Goal: Task Accomplishment & Management: Manage account settings

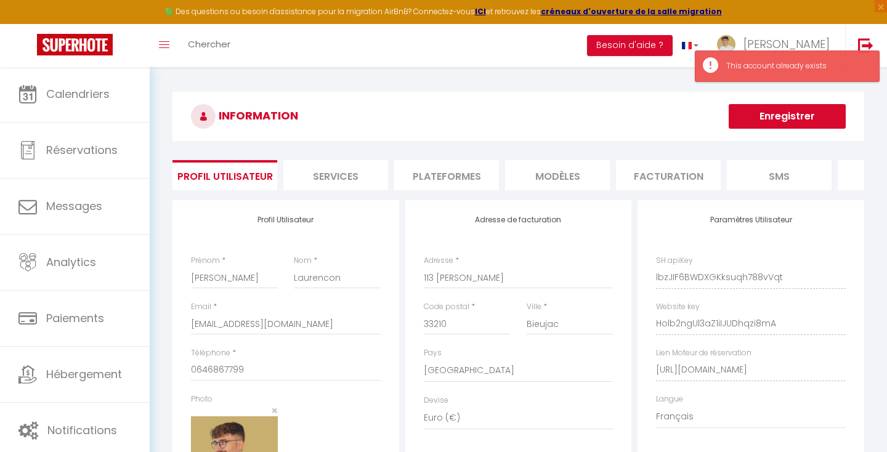
select select "28"
select select "fr"
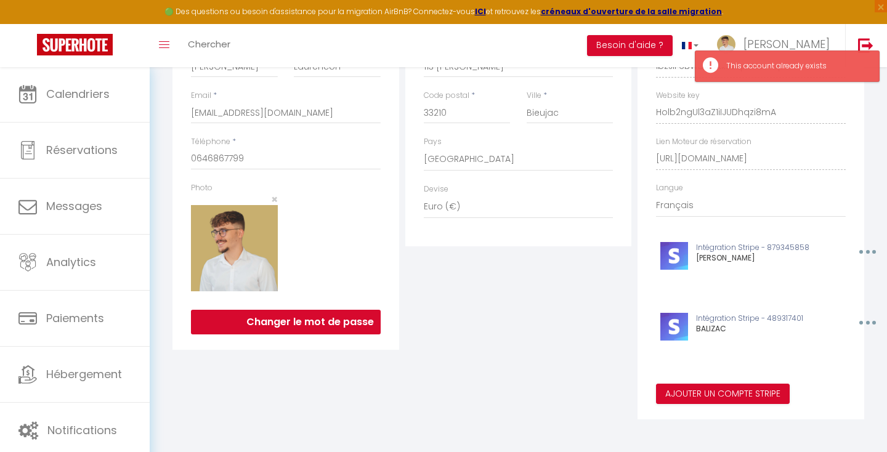
scroll to position [211, 0]
click at [712, 388] on button "Ajouter un compte Stripe" at bounding box center [723, 394] width 134 height 21
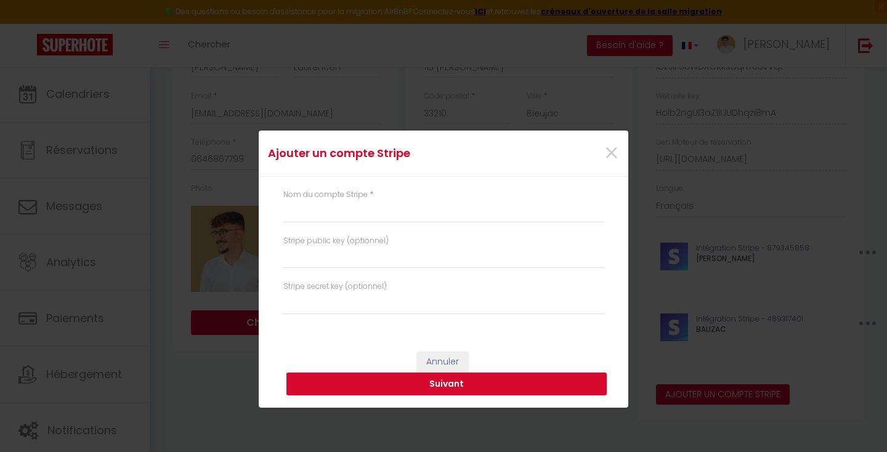
click at [431, 200] on div "Nom du compte Stripe *" at bounding box center [443, 206] width 320 height 34
click at [416, 206] on input "text" at bounding box center [443, 212] width 320 height 22
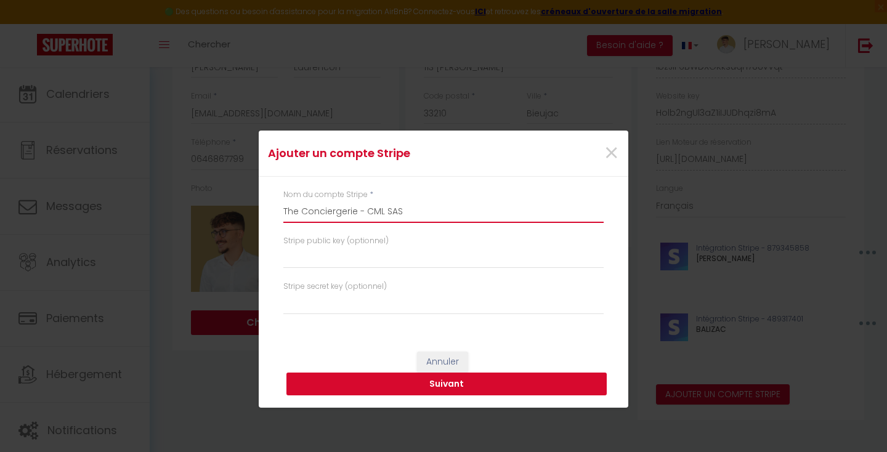
type input "The Conciergerie - CML SAS"
click at [385, 376] on button "Suivant" at bounding box center [447, 384] width 320 height 23
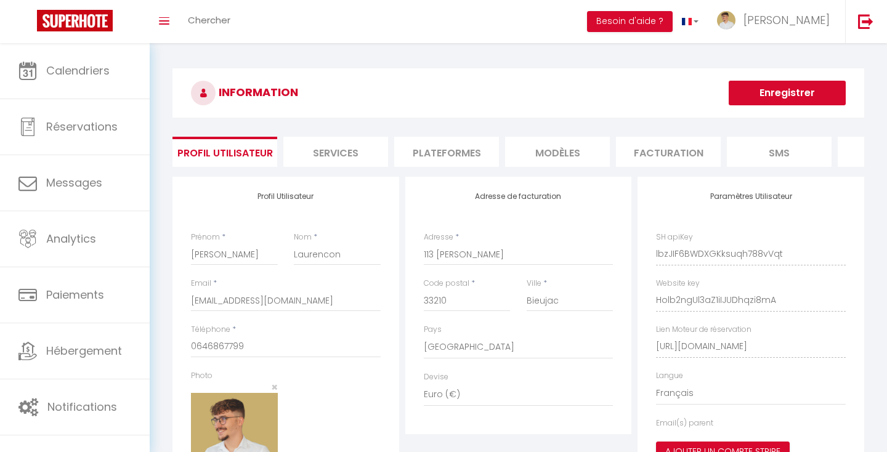
select select "28"
select select "fr"
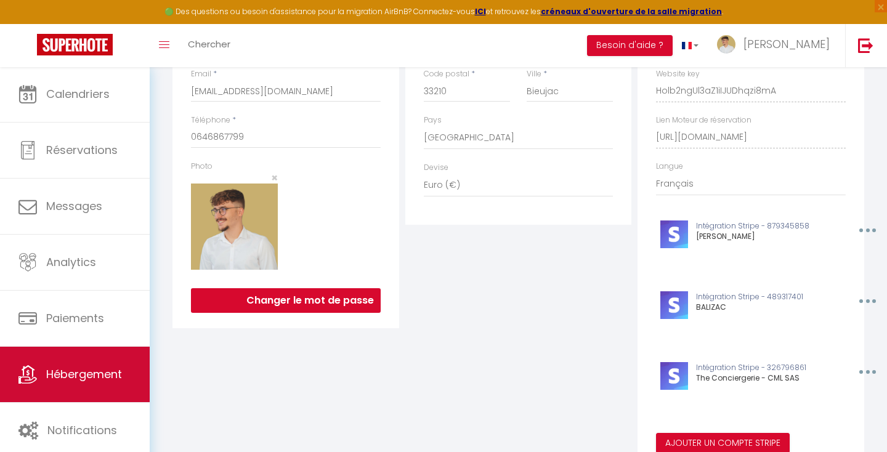
click at [59, 375] on span "Hébergement" at bounding box center [84, 374] width 76 height 15
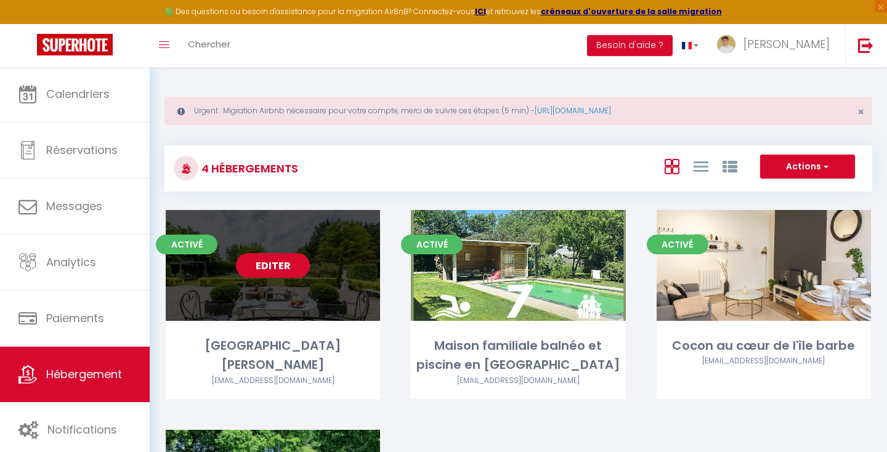
click at [284, 276] on link "Editer" at bounding box center [273, 265] width 74 height 25
click at [288, 263] on link "Editer" at bounding box center [273, 265] width 74 height 25
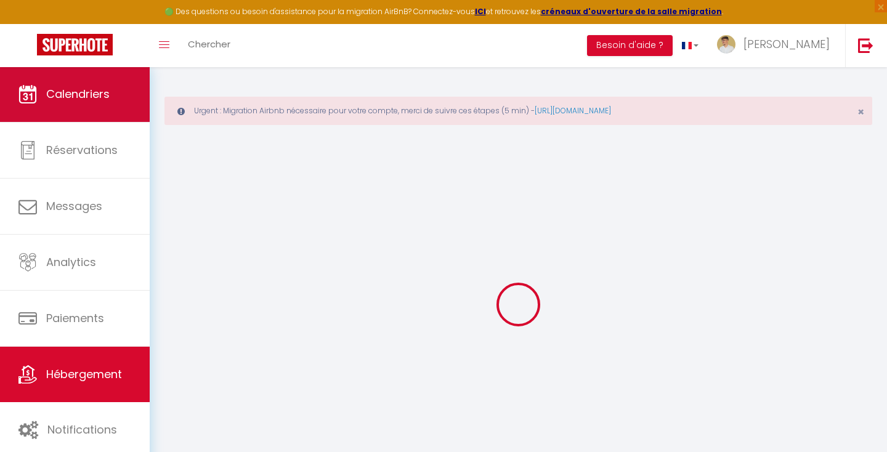
click at [91, 111] on link "Calendriers" at bounding box center [75, 94] width 150 height 55
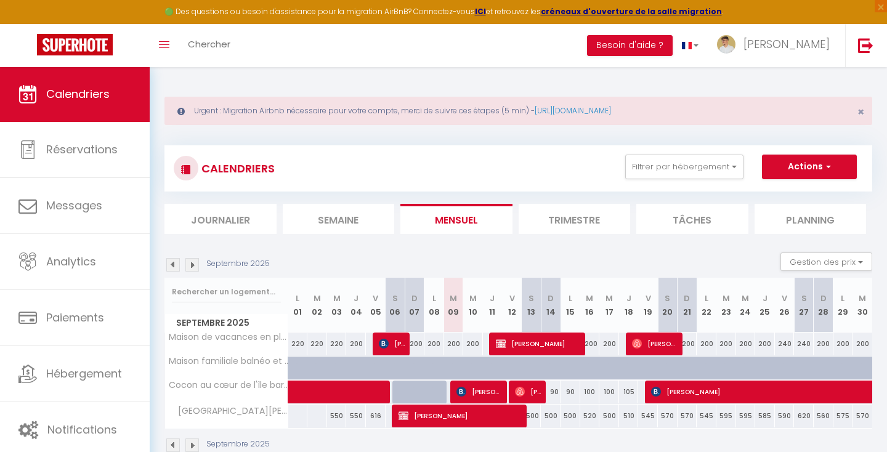
click at [428, 411] on span "[PERSON_NAME]" at bounding box center [461, 415] width 125 height 23
select select "OK"
select select "0"
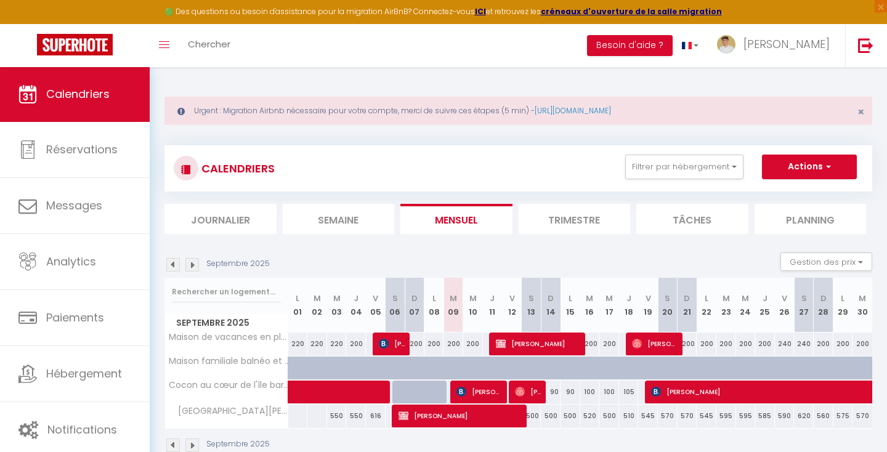
select select "0"
select select
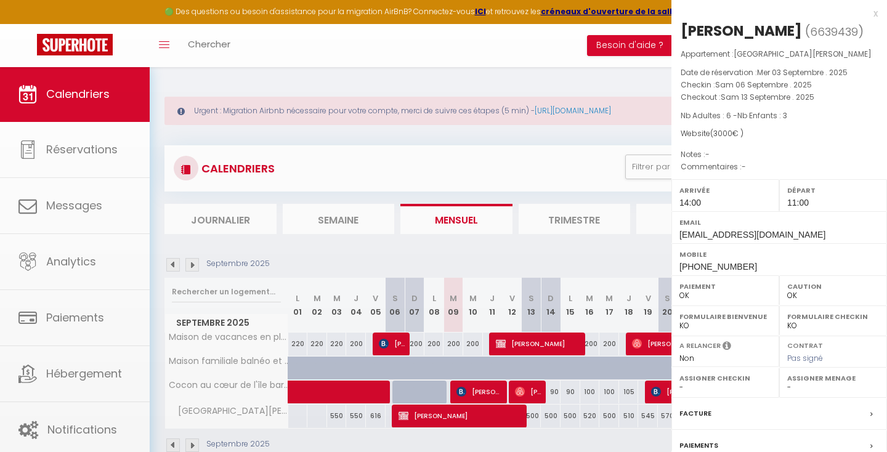
select select "41600"
select select "48972"
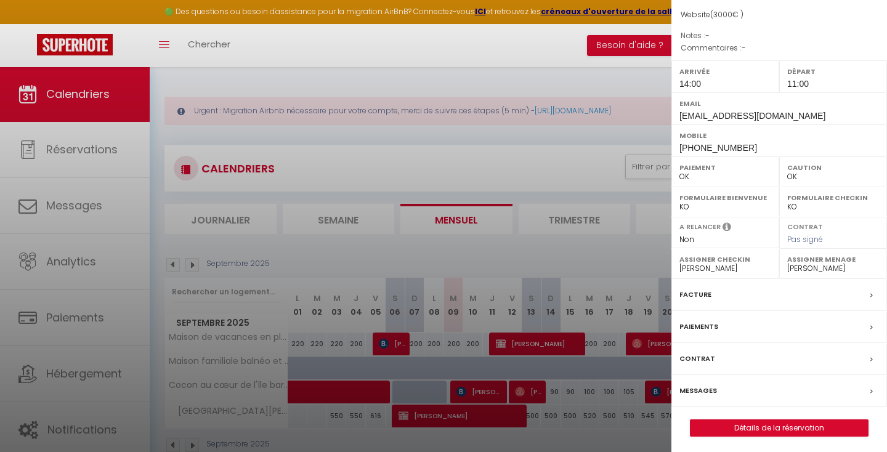
scroll to position [118, 0]
click at [708, 324] on label "Paiements" at bounding box center [699, 327] width 39 height 13
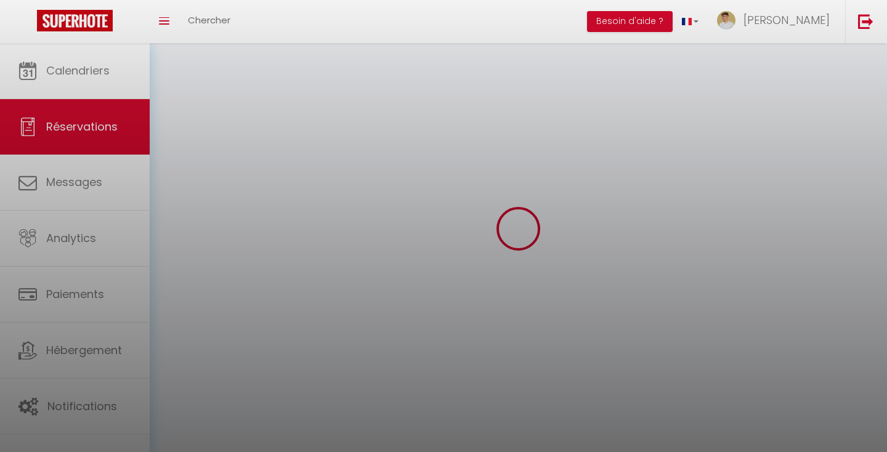
select select
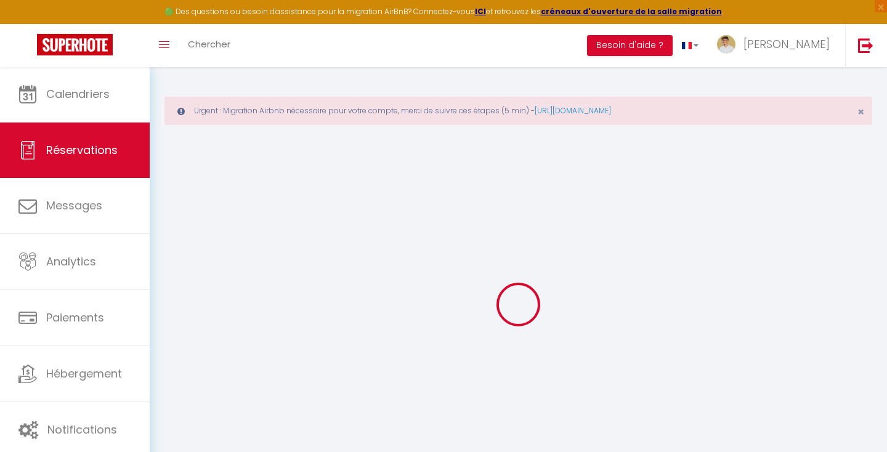
scroll to position [47, 0]
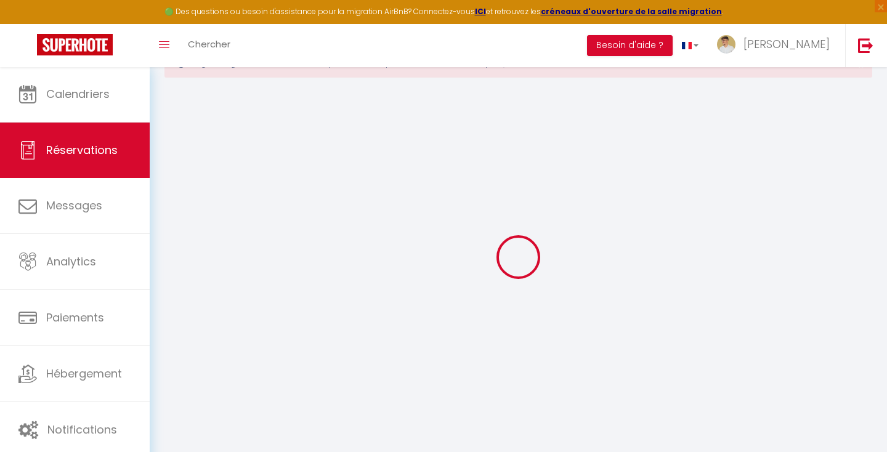
select select
type input "6639439"
select select
select select "0"
select select
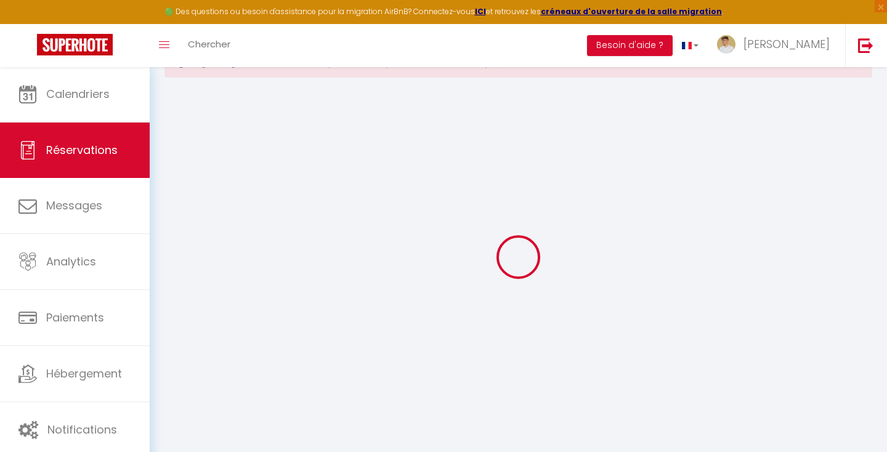
select select
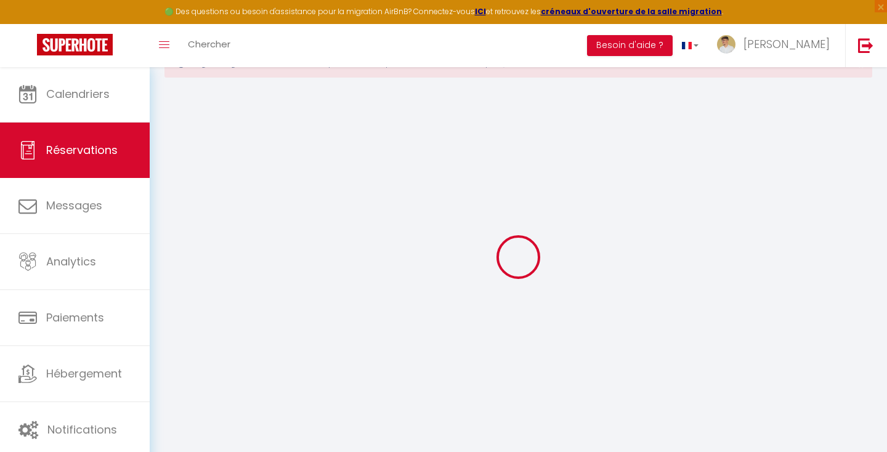
checkbox input "false"
select select
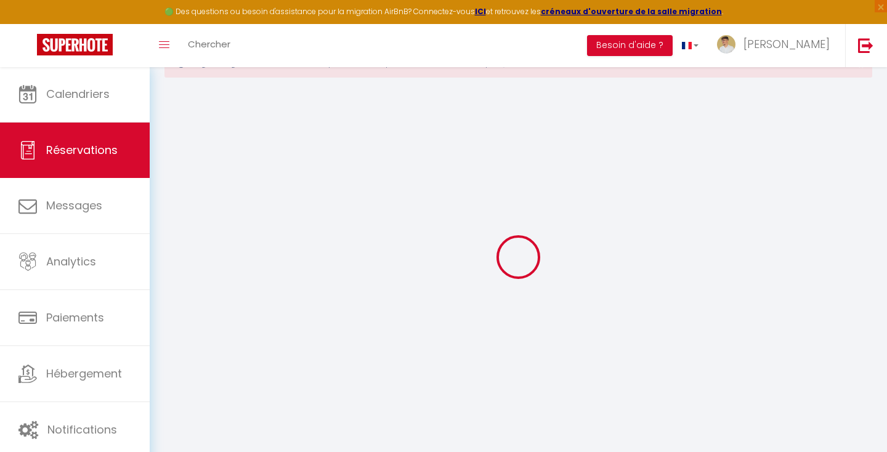
checkbox input "false"
select select
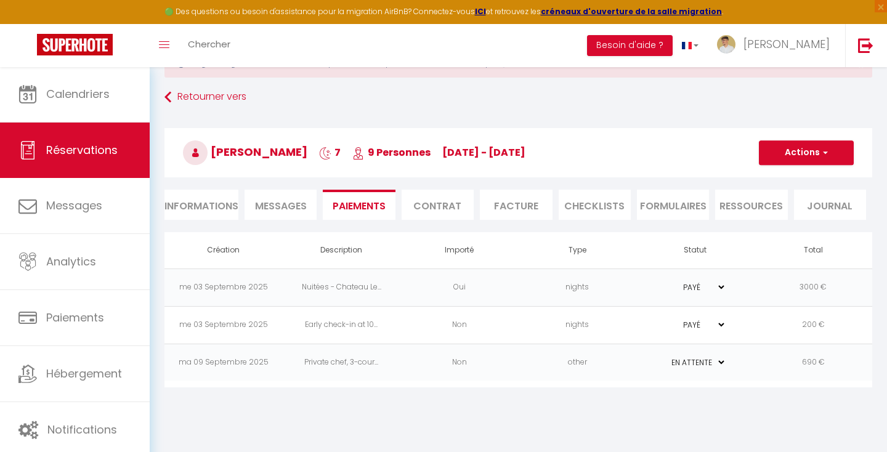
select select
click at [820, 151] on span "button" at bounding box center [823, 152] width 7 height 11
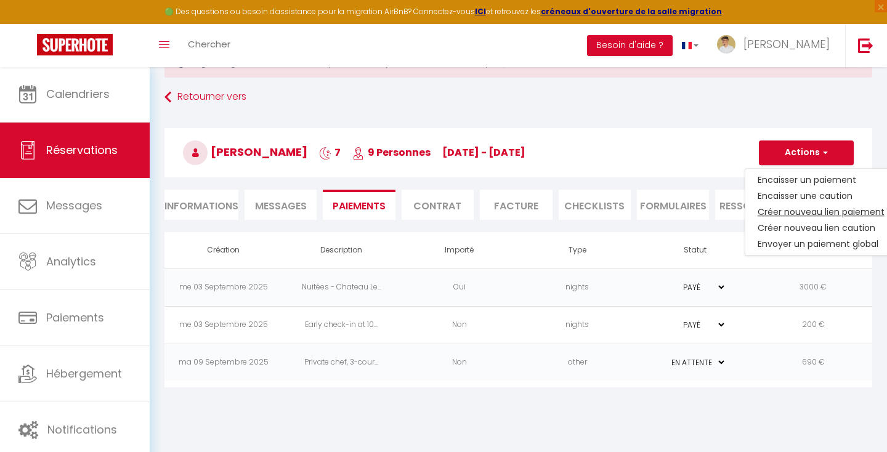
click at [800, 213] on link "Créer nouveau lien paiement" at bounding box center [822, 212] width 152 height 16
select select "nights"
type input "[EMAIL_ADDRESS][DOMAIN_NAME]"
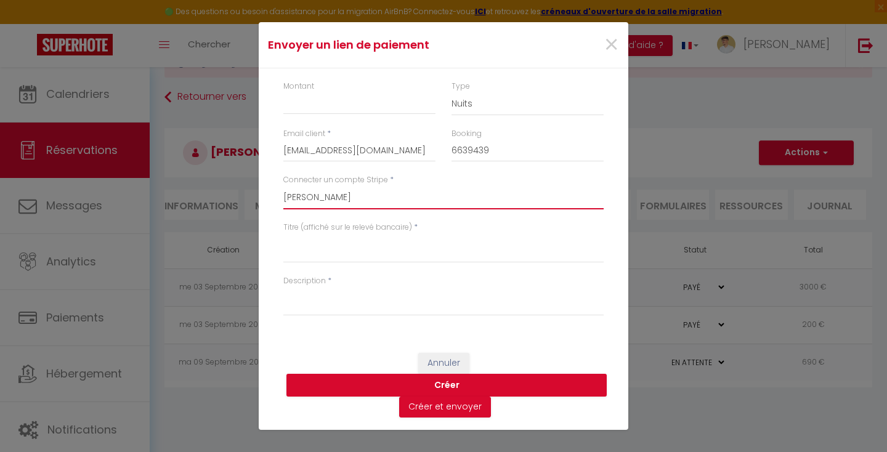
click at [426, 202] on select "[PERSON_NAME] The Conciergerie - CML SAS" at bounding box center [443, 197] width 320 height 23
select select "15951"
click at [301, 104] on input "Montant" at bounding box center [359, 103] width 152 height 22
type input "690"
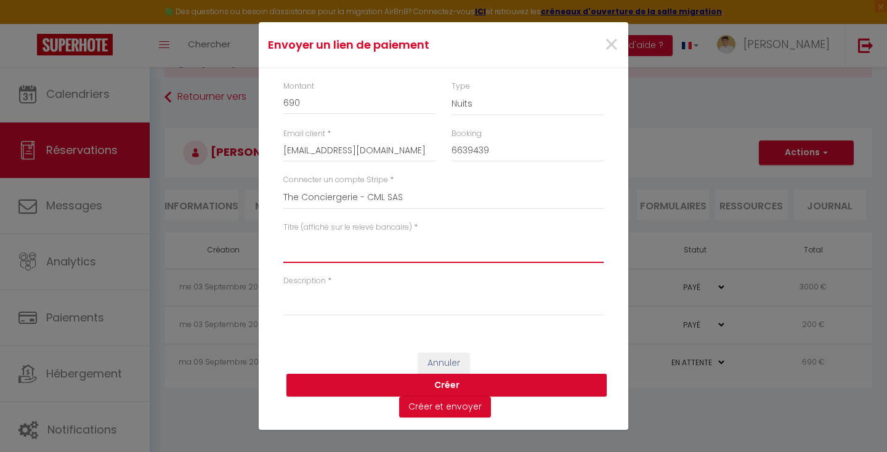
click at [298, 238] on textarea "Titre (affiché sur le relevé bancaire)" at bounding box center [443, 249] width 320 height 30
type textarea "Private Chef"
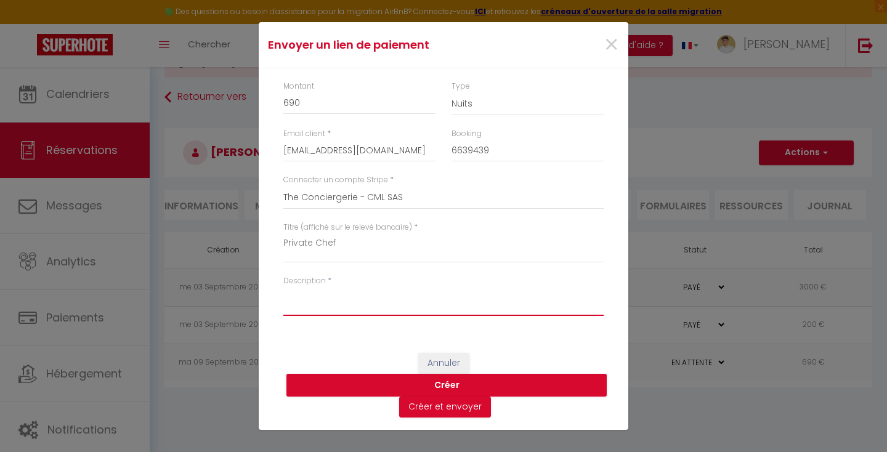
click at [332, 313] on textarea "Description" at bounding box center [443, 302] width 320 height 30
paste textarea "Private chef, 3-course menu, [PERSON_NAME] aperitif - No wine With 1 pescataria…"
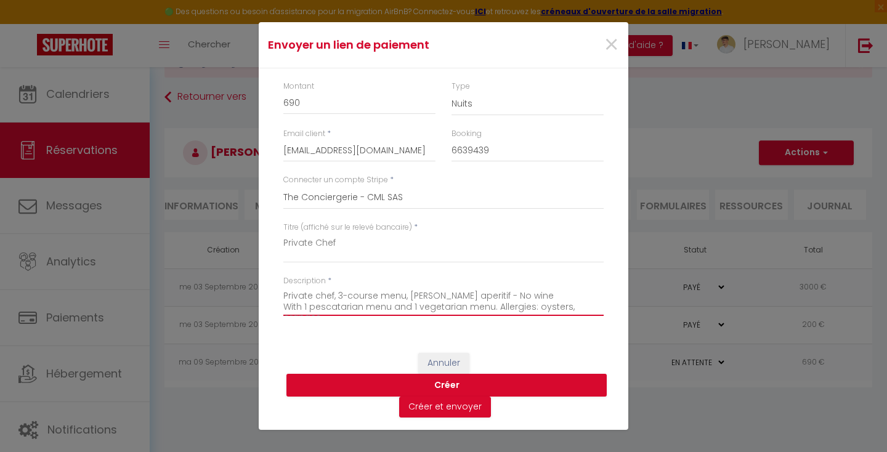
scroll to position [7, 0]
type textarea "Private chef, 3-course menu, [PERSON_NAME] aperitif - No wine With 1 pescataria…"
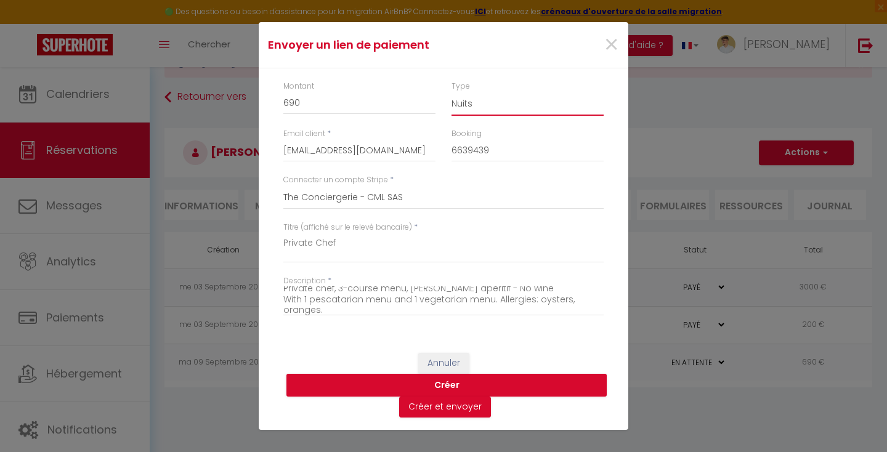
select select "other"
click at [383, 380] on button "Créer" at bounding box center [447, 385] width 320 height 23
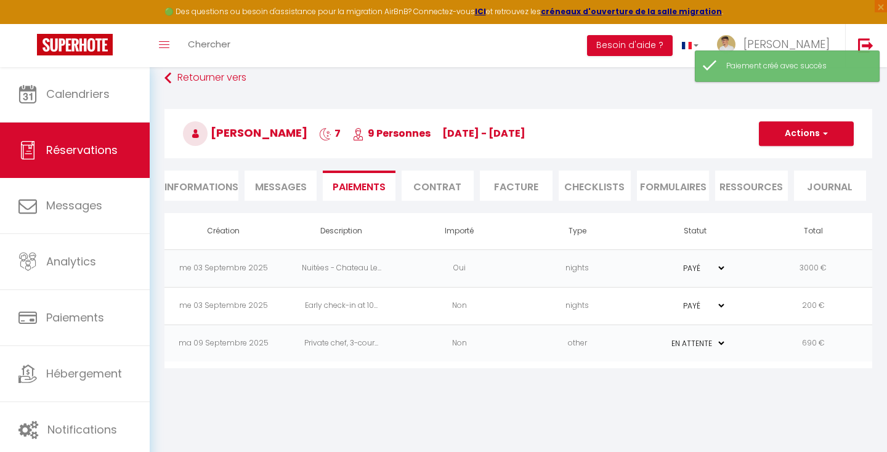
scroll to position [67, 0]
select select "0"
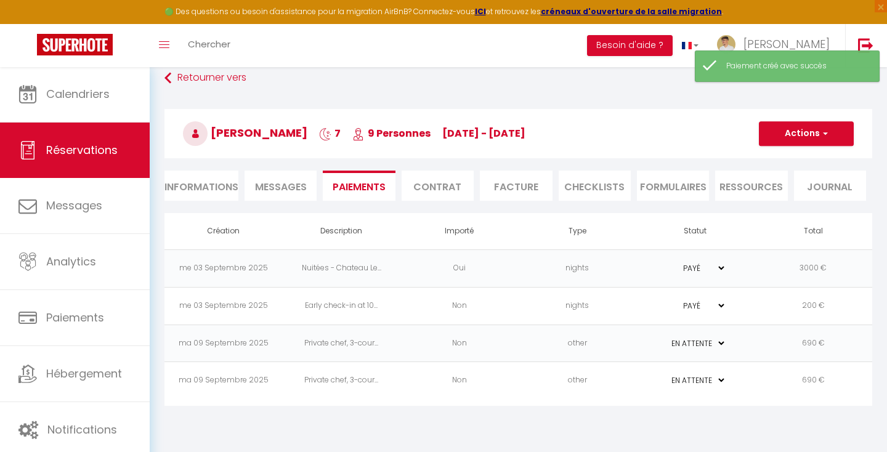
click at [593, 344] on td "other" at bounding box center [578, 344] width 118 height 38
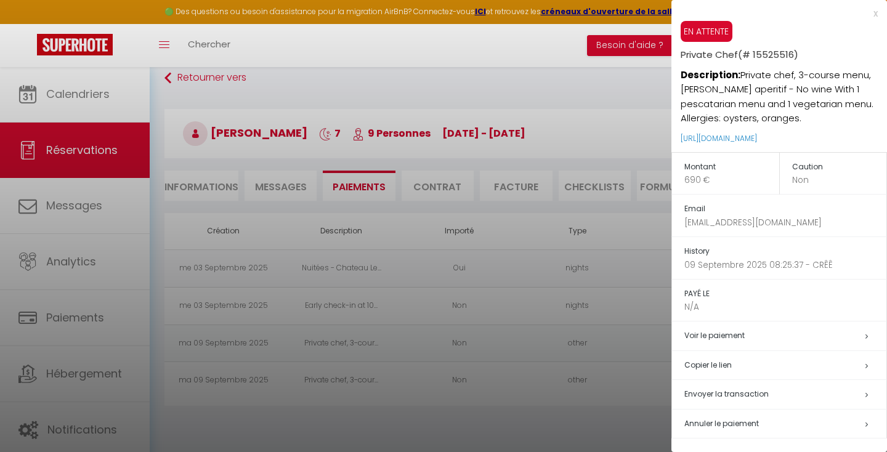
click at [726, 418] on span "Annuler le paiement" at bounding box center [722, 423] width 75 height 10
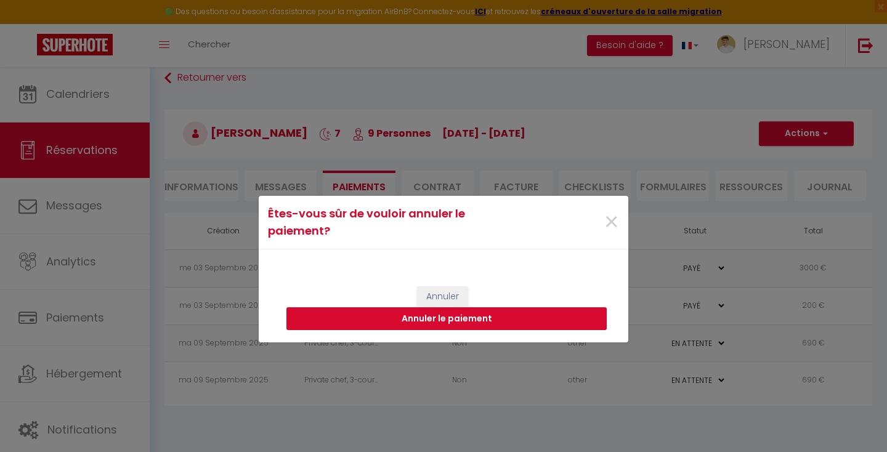
click at [487, 319] on button "Annuler le paiement" at bounding box center [447, 318] width 320 height 23
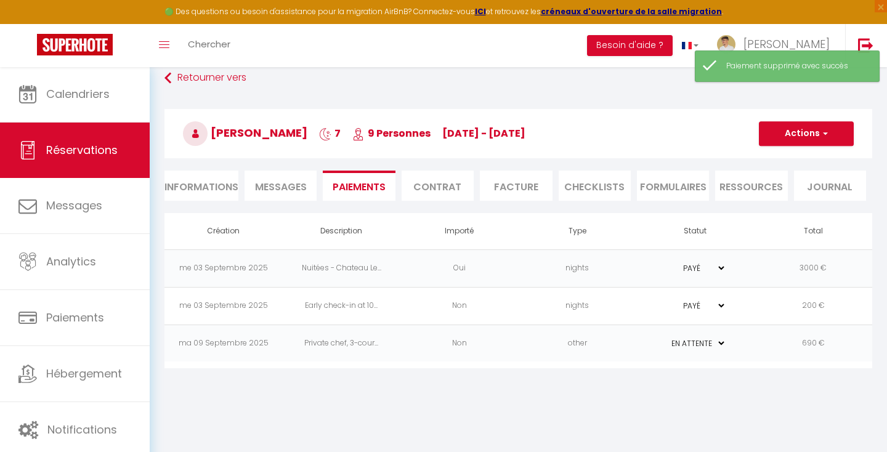
click at [594, 345] on td "other" at bounding box center [578, 344] width 118 height 38
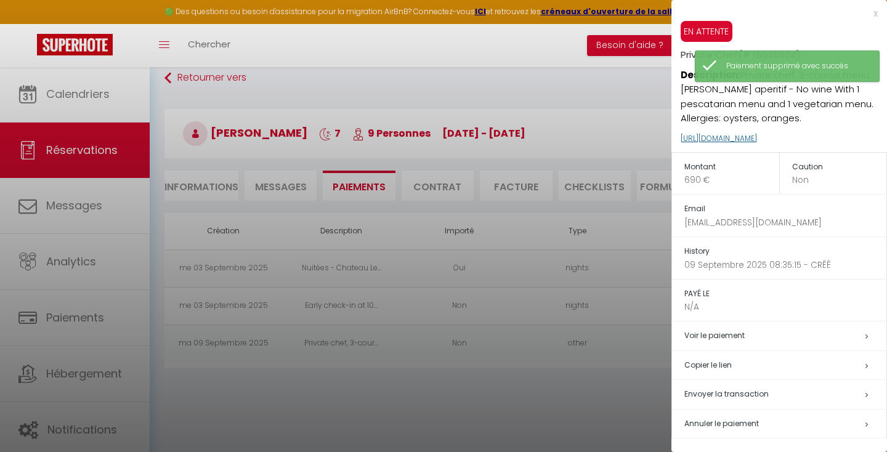
click at [718, 137] on link "[URL][DOMAIN_NAME]" at bounding box center [719, 138] width 76 height 10
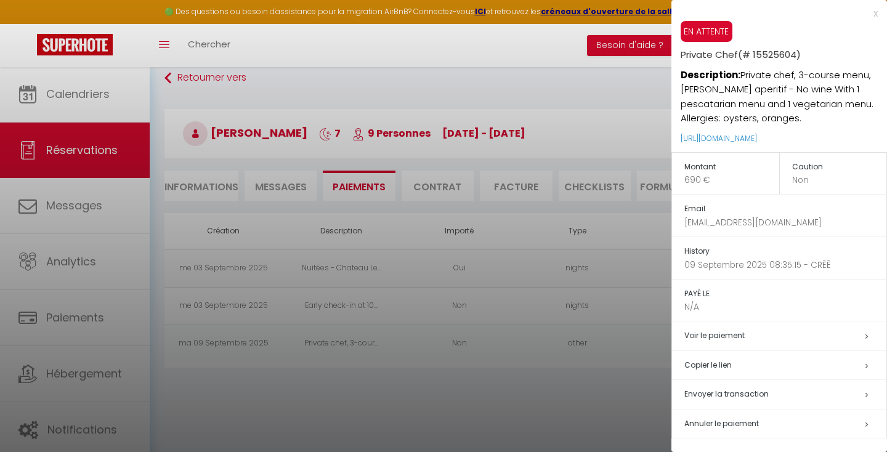
click at [706, 360] on h5 "Copier le lien" at bounding box center [786, 366] width 202 height 14
click at [869, 14] on div "x" at bounding box center [775, 13] width 206 height 15
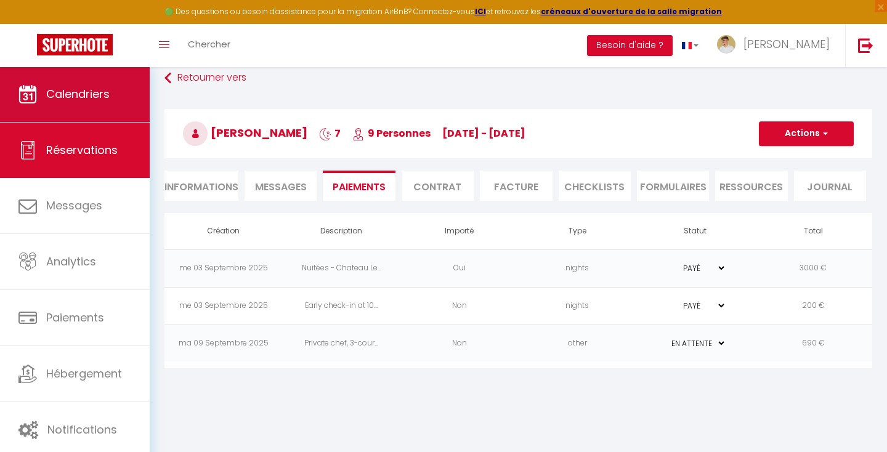
click at [71, 107] on link "Calendriers" at bounding box center [75, 94] width 150 height 55
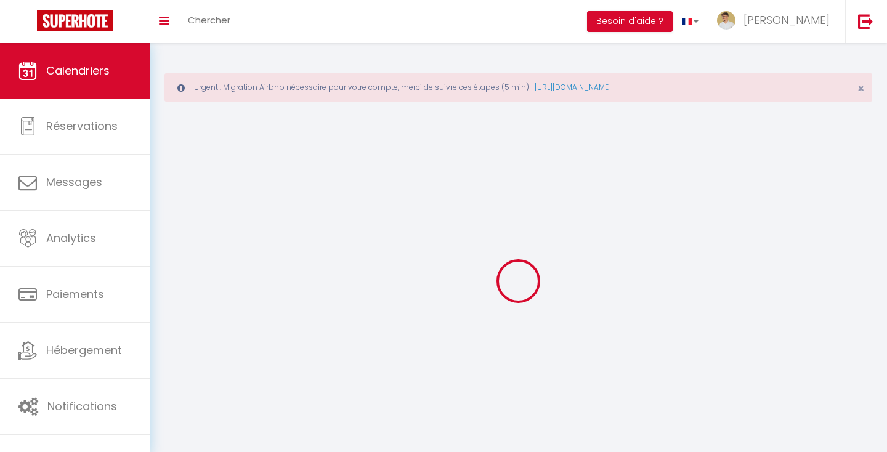
select select
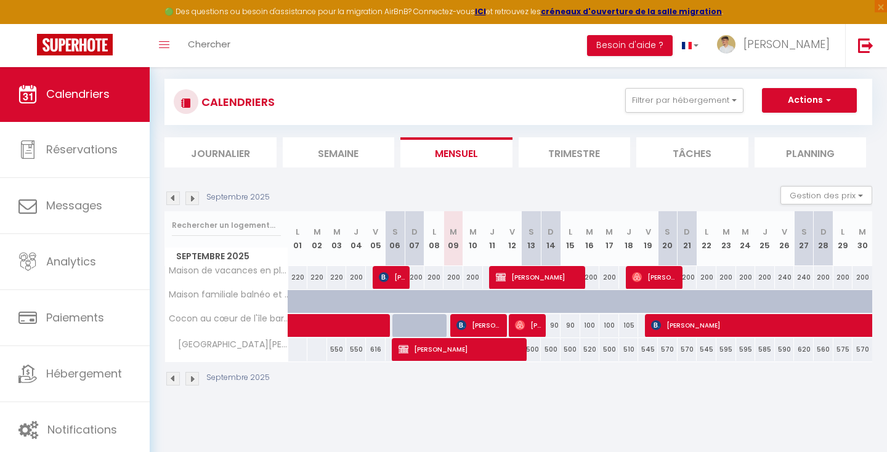
scroll to position [67, 0]
click at [463, 328] on img at bounding box center [462, 325] width 10 height 10
select select "OK"
select select "KO"
select select "0"
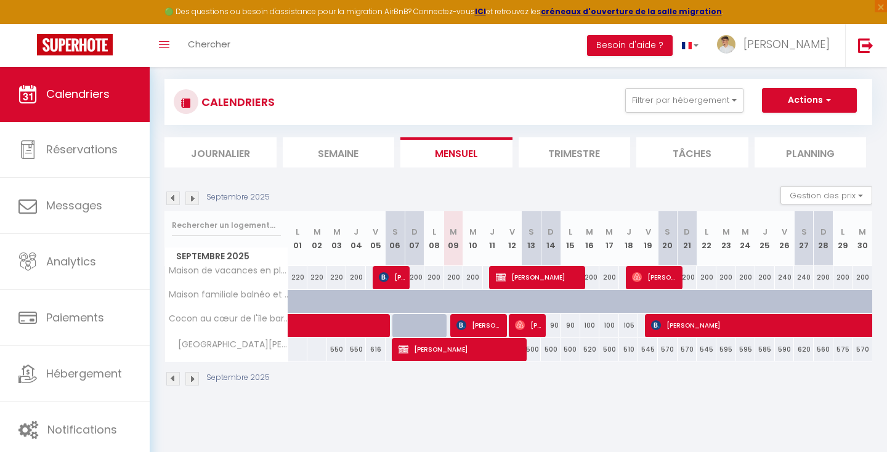
select select "0"
select select "1"
select select
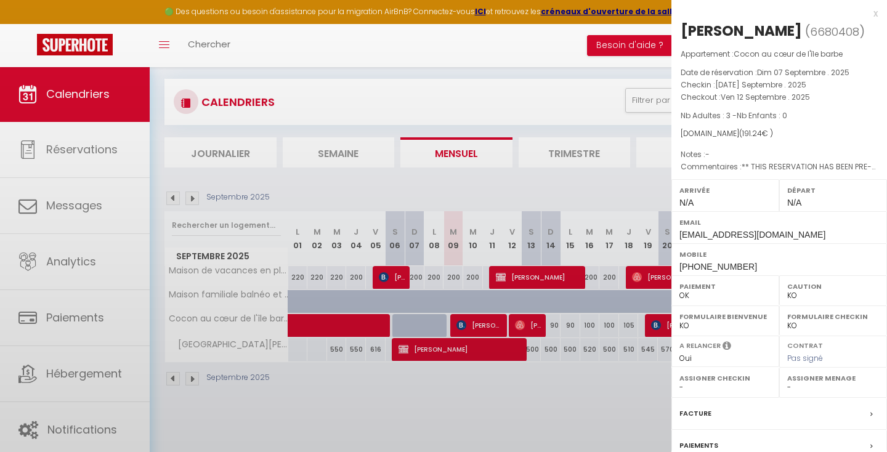
select select "51818"
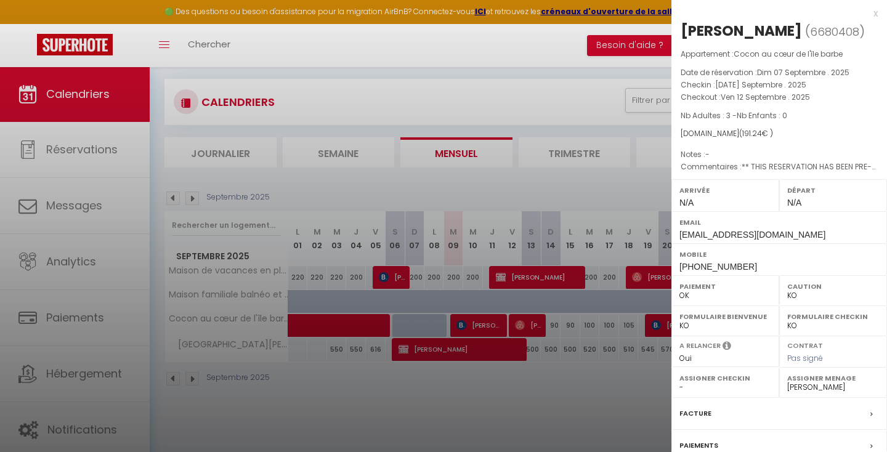
click at [873, 14] on div "x" at bounding box center [775, 13] width 206 height 15
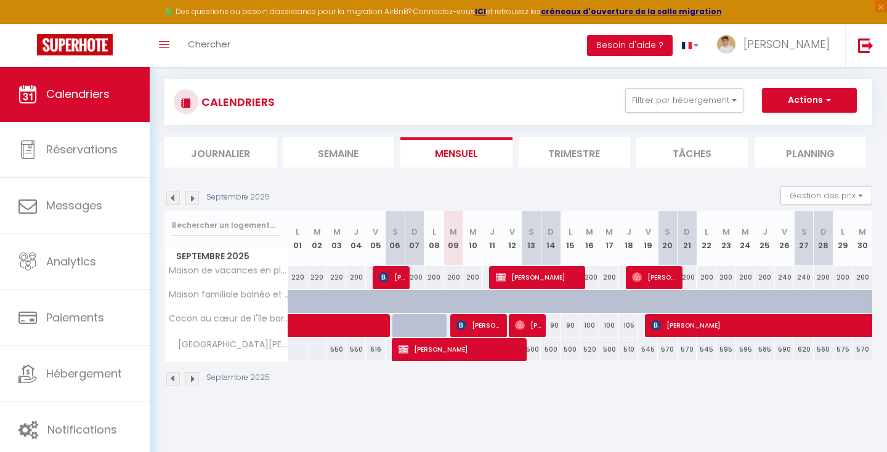
click at [528, 323] on span "[PERSON_NAME]" at bounding box center [528, 325] width 26 height 23
select select "OK"
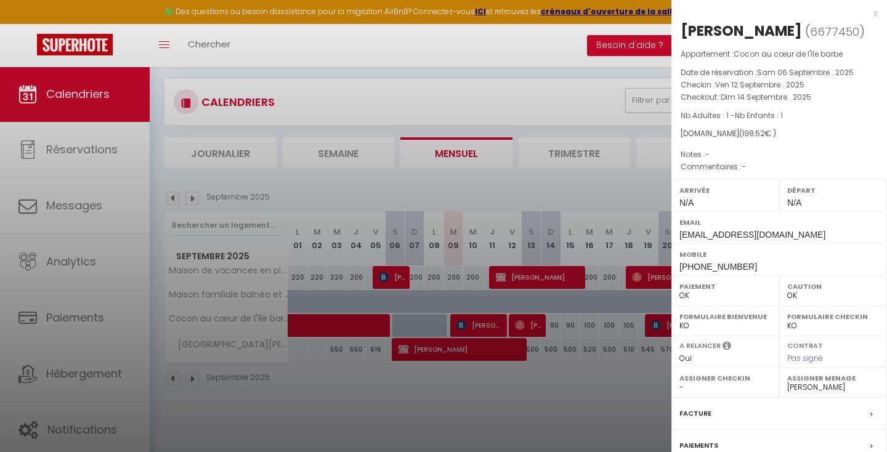
click at [870, 17] on div "x" at bounding box center [775, 13] width 206 height 15
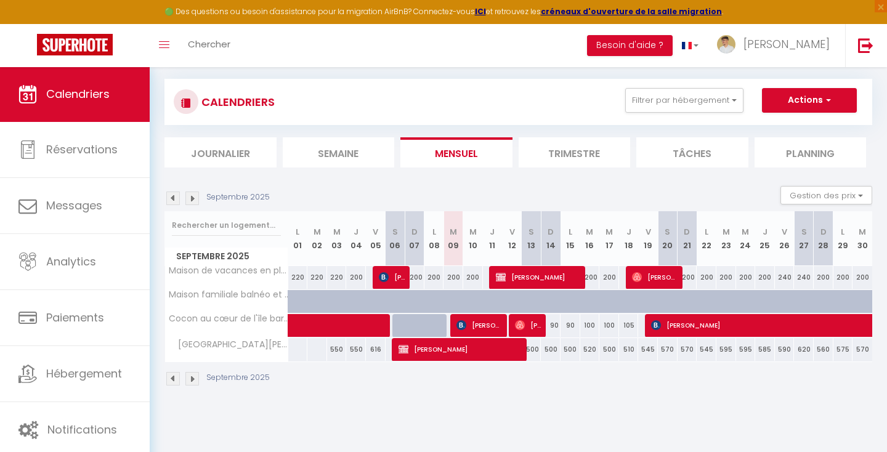
click at [190, 197] on img at bounding box center [192, 199] width 14 height 14
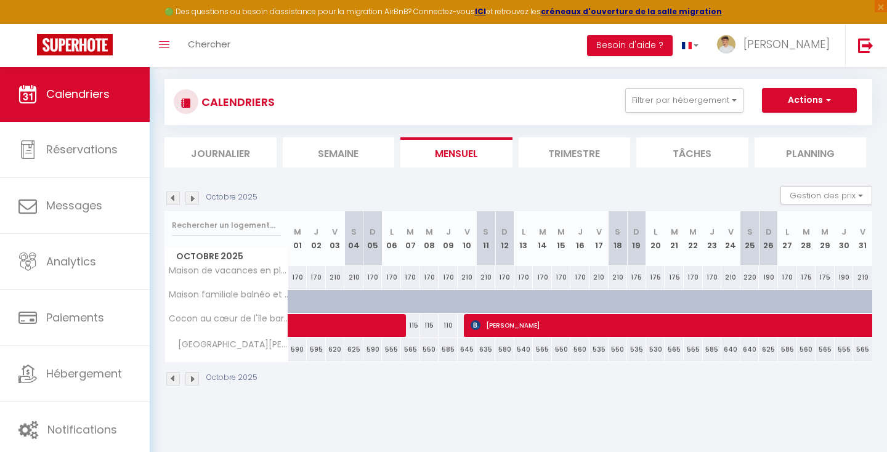
click at [190, 197] on img at bounding box center [192, 199] width 14 height 14
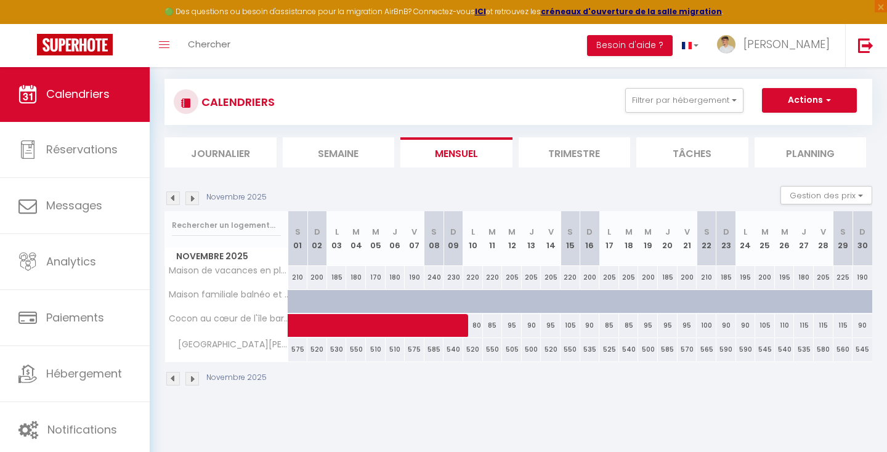
click at [173, 196] on img at bounding box center [173, 199] width 14 height 14
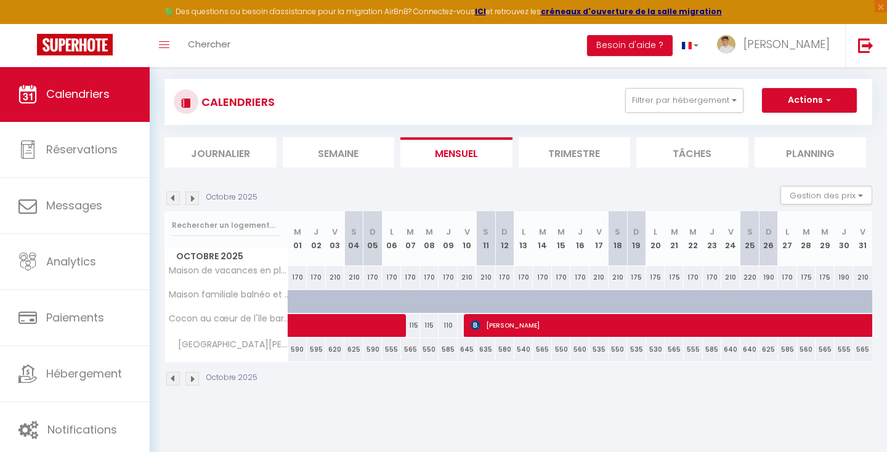
click at [173, 196] on img at bounding box center [173, 199] width 14 height 14
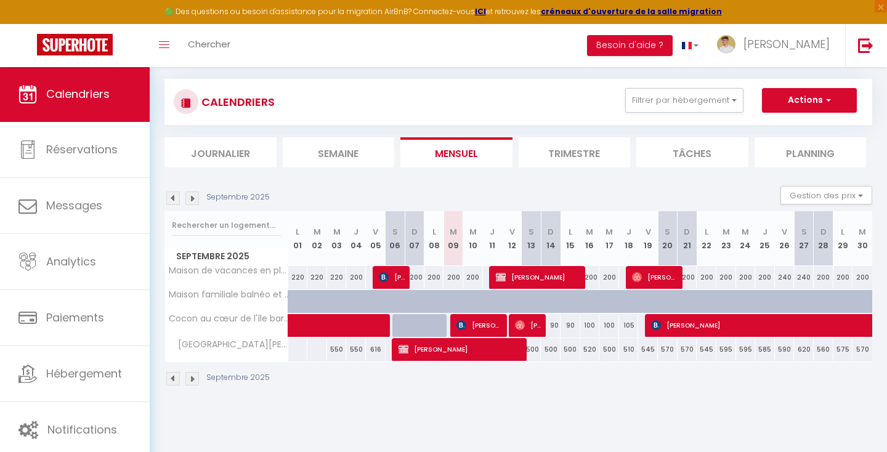
click at [497, 330] on span "[PERSON_NAME]" at bounding box center [480, 325] width 46 height 23
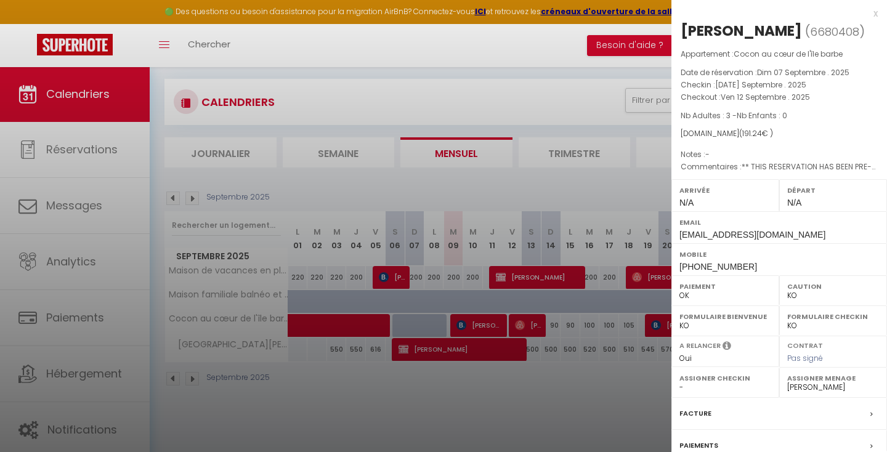
click at [872, 14] on div "x" at bounding box center [775, 13] width 206 height 15
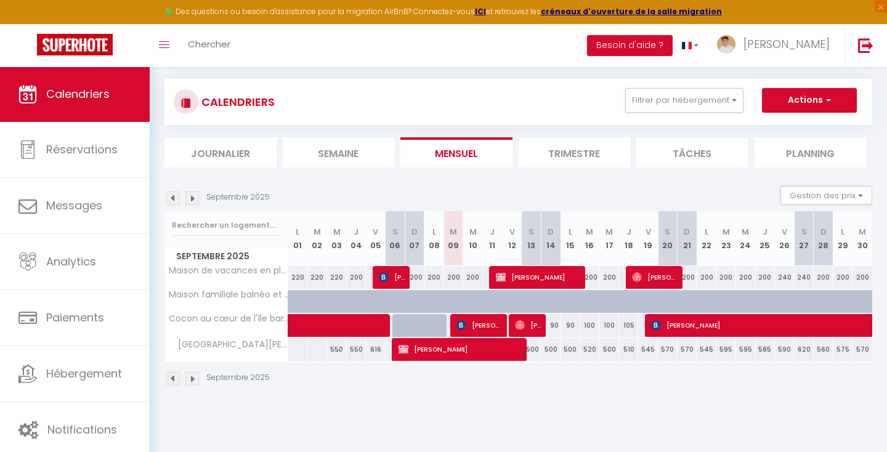
click at [524, 277] on span "[PERSON_NAME]" at bounding box center [539, 277] width 86 height 23
select select "OK"
select select
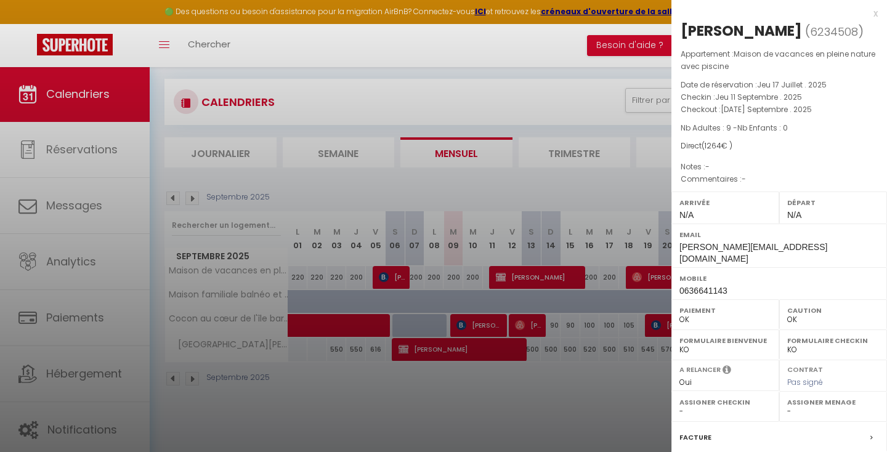
click at [880, 16] on div "x [PERSON_NAME] ( 6234508 ) Appartement : Maison de vacances en pleine nature a…" at bounding box center [780, 299] width 216 height 598
click at [878, 15] on div "x [PERSON_NAME] ( 6234508 ) Appartement : Maison de vacances en pleine nature a…" at bounding box center [780, 299] width 216 height 598
click at [874, 13] on div "x" at bounding box center [775, 13] width 206 height 15
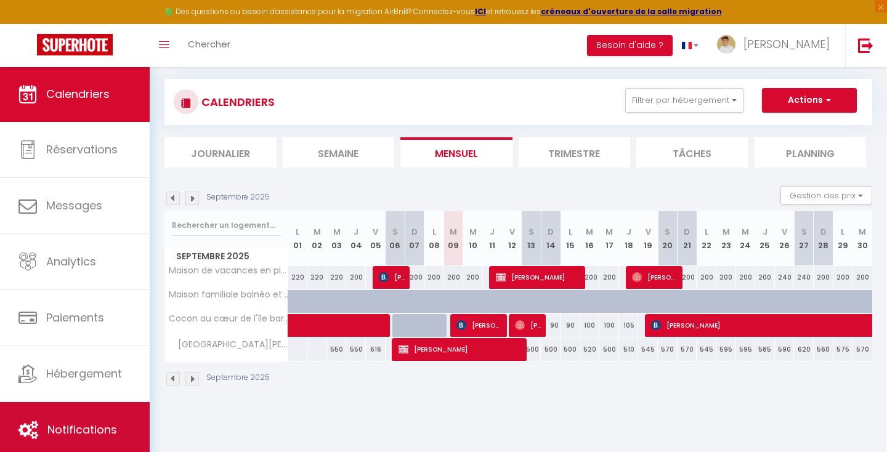
click at [68, 411] on link "Notifications" at bounding box center [75, 429] width 150 height 55
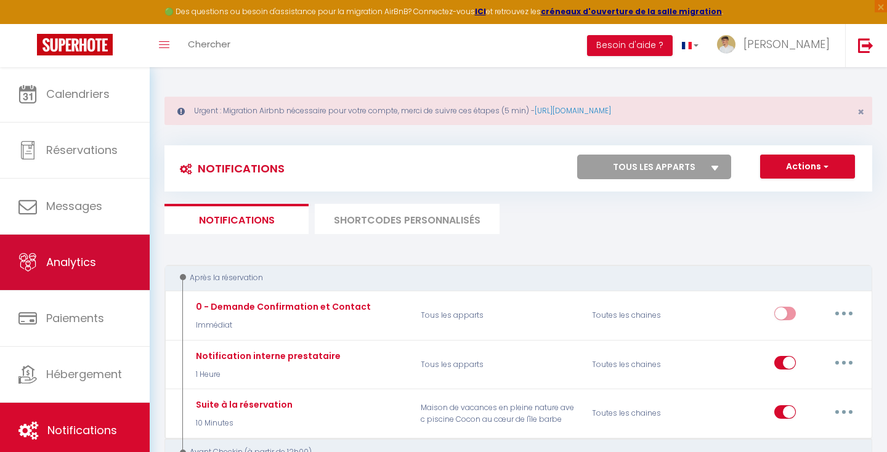
click at [65, 288] on link "Analytics" at bounding box center [75, 262] width 150 height 55
select select "2025"
select select "9"
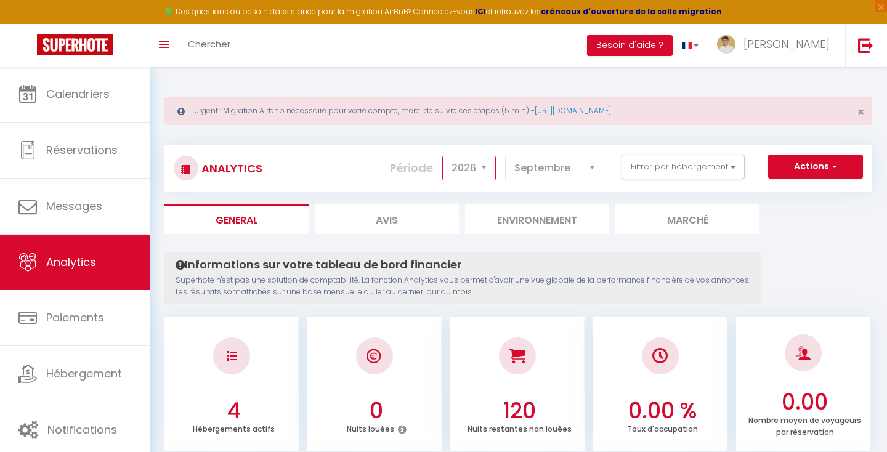
select select "2025"
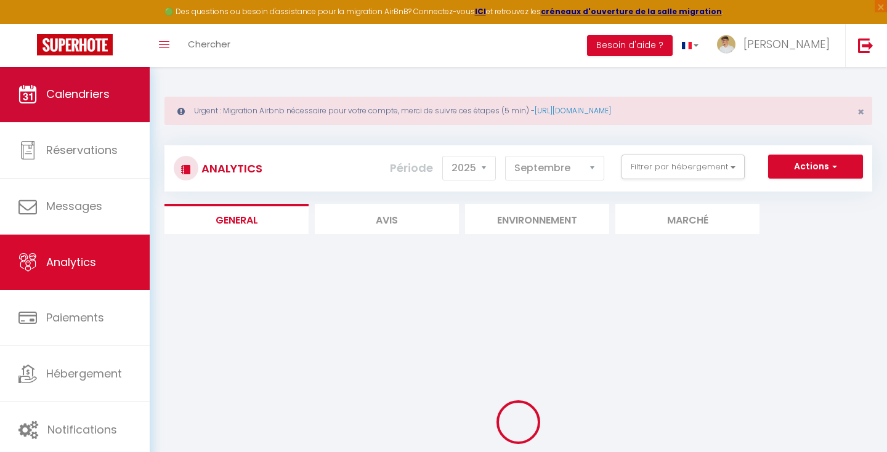
click at [94, 81] on link "Calendriers" at bounding box center [75, 94] width 150 height 55
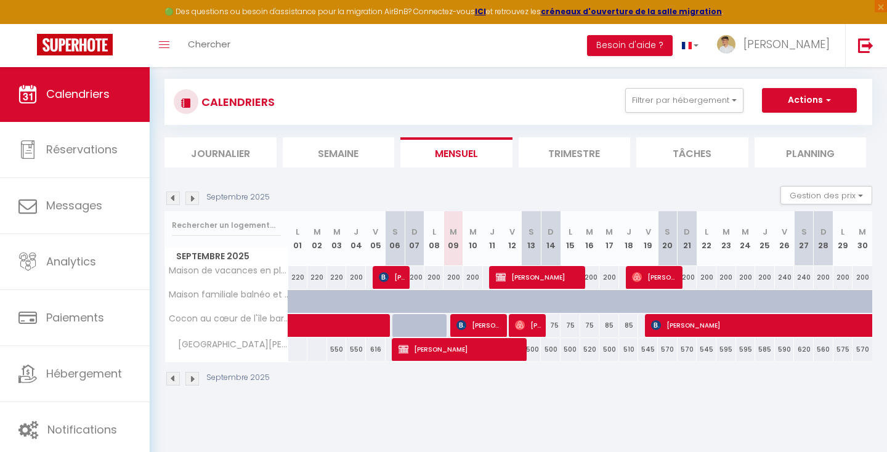
scroll to position [67, 0]
click at [500, 326] on span "[PERSON_NAME]" at bounding box center [480, 325] width 46 height 23
select select "OK"
select select "KO"
select select "0"
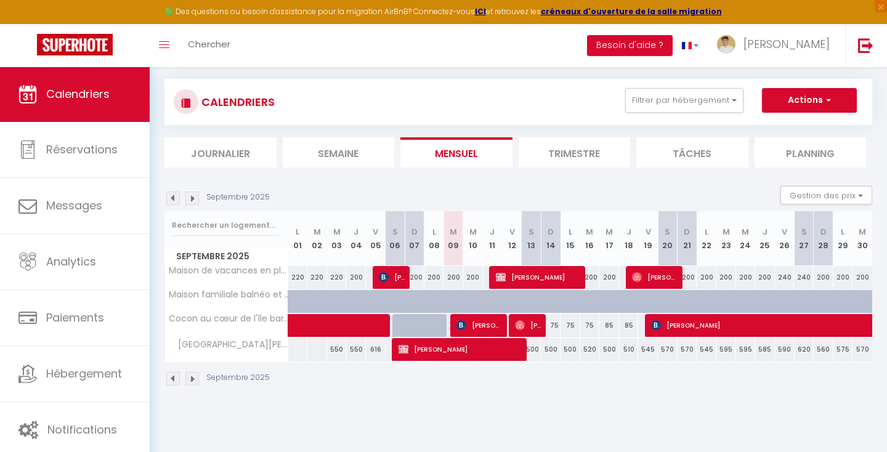
select select "0"
select select "1"
select select
select select "51818"
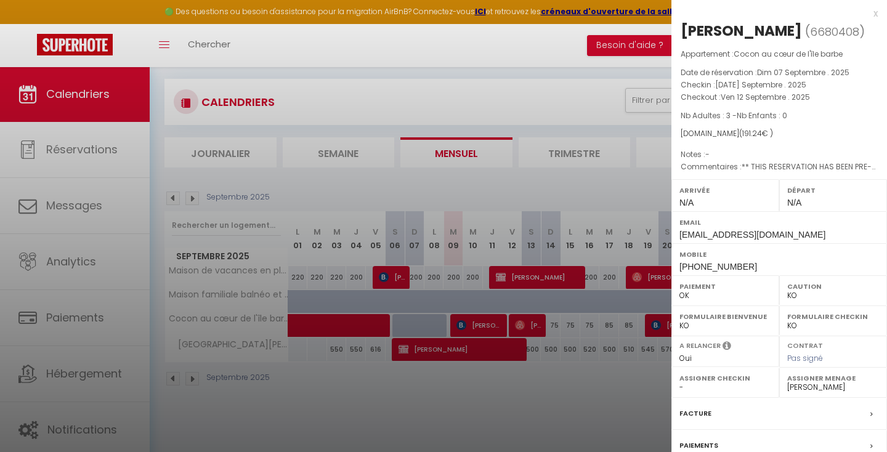
click at [523, 325] on div at bounding box center [443, 226] width 887 height 452
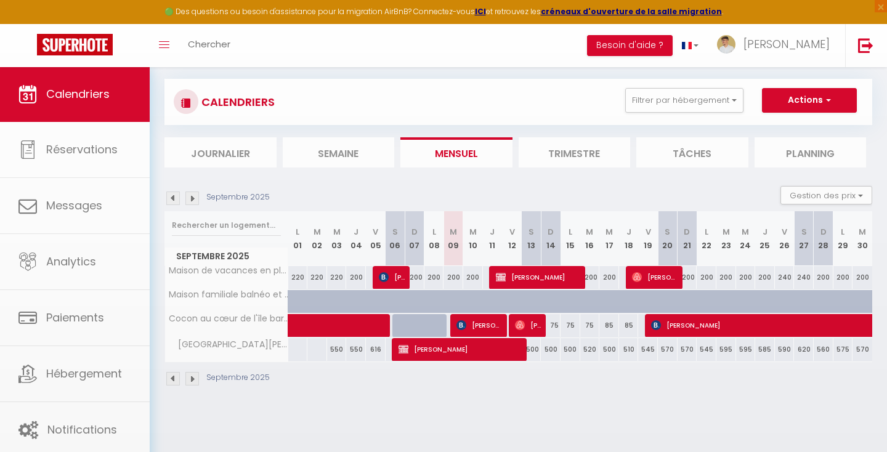
click at [529, 326] on span "[PERSON_NAME]" at bounding box center [528, 325] width 26 height 23
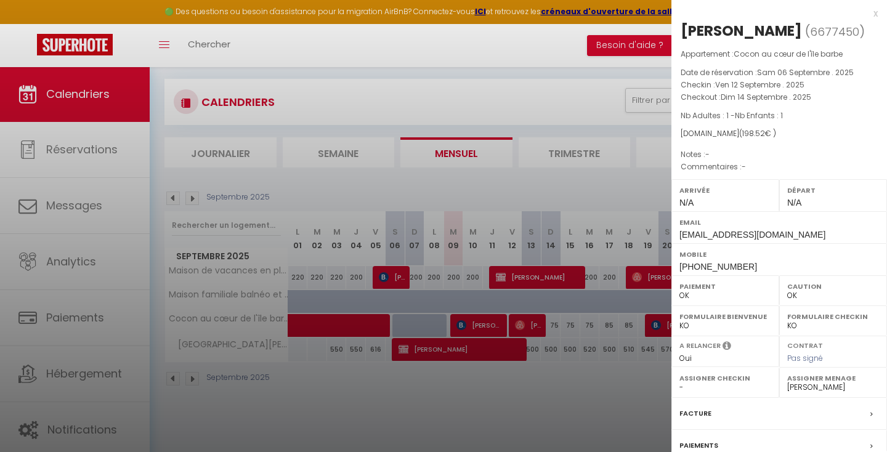
click at [539, 323] on div at bounding box center [443, 226] width 887 height 452
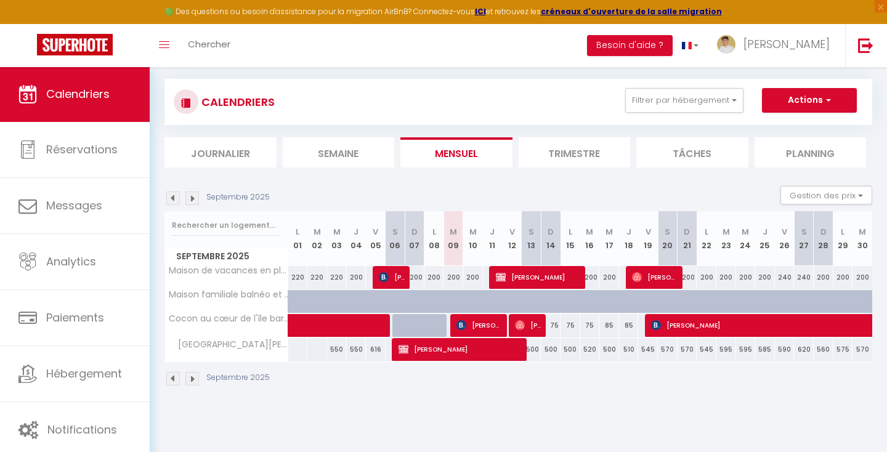
select select "KO"
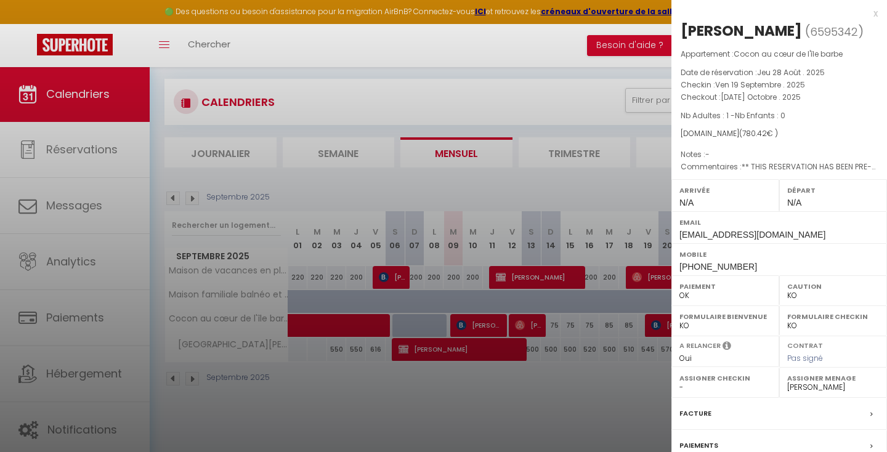
click at [614, 348] on div at bounding box center [443, 226] width 887 height 452
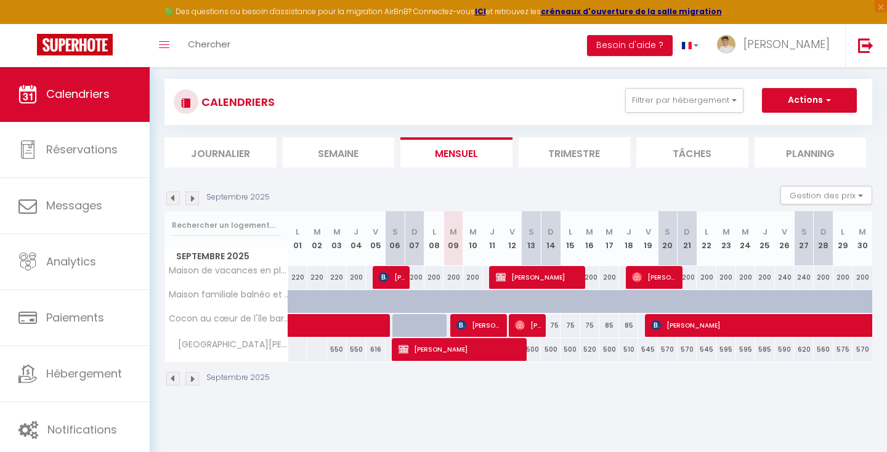
click at [190, 194] on img at bounding box center [192, 199] width 14 height 14
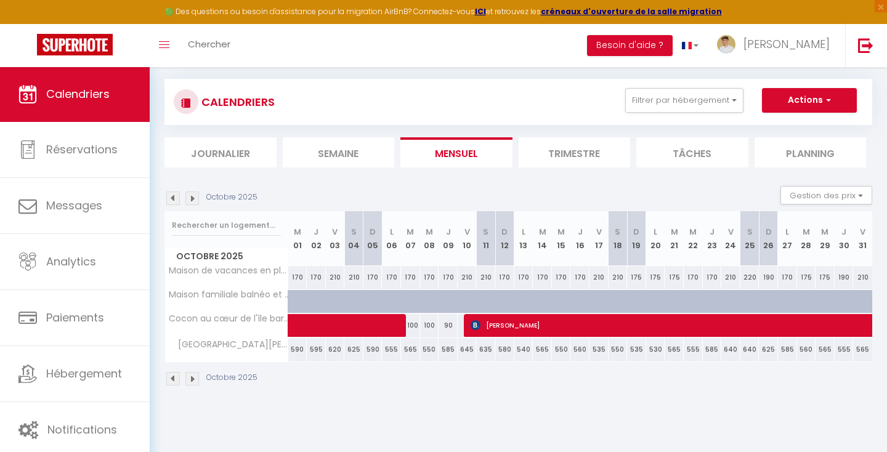
click at [190, 195] on img at bounding box center [192, 199] width 14 height 14
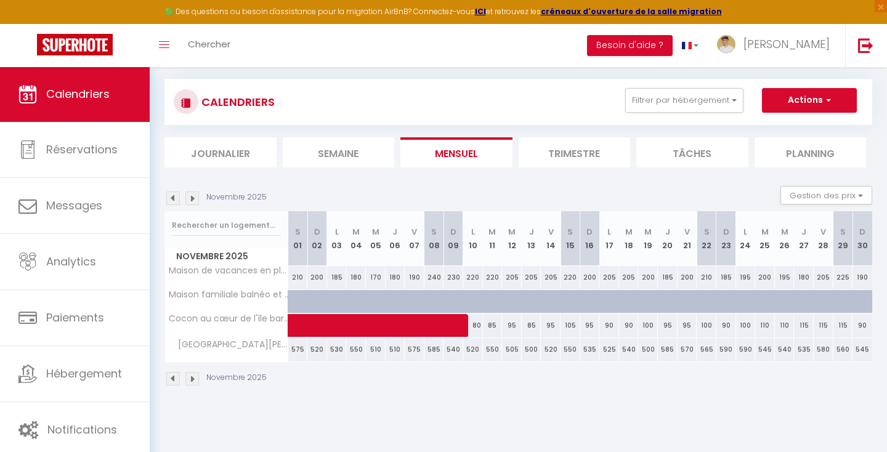
click at [176, 200] on img at bounding box center [173, 199] width 14 height 14
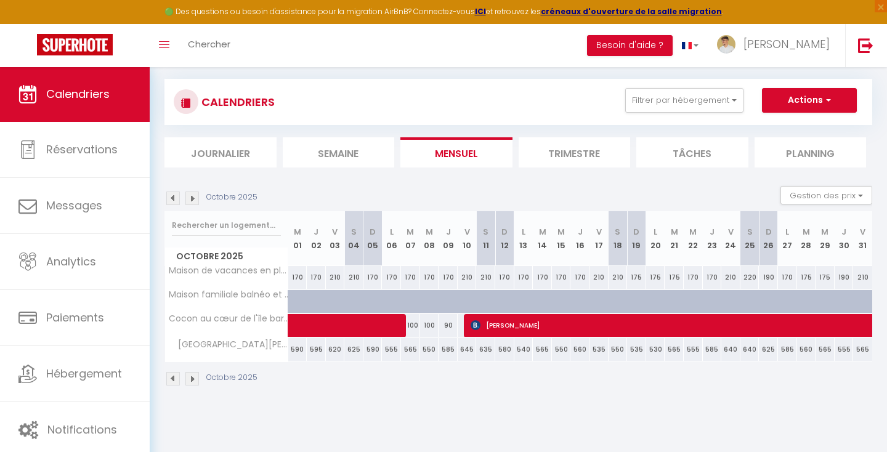
click at [174, 195] on img at bounding box center [173, 199] width 14 height 14
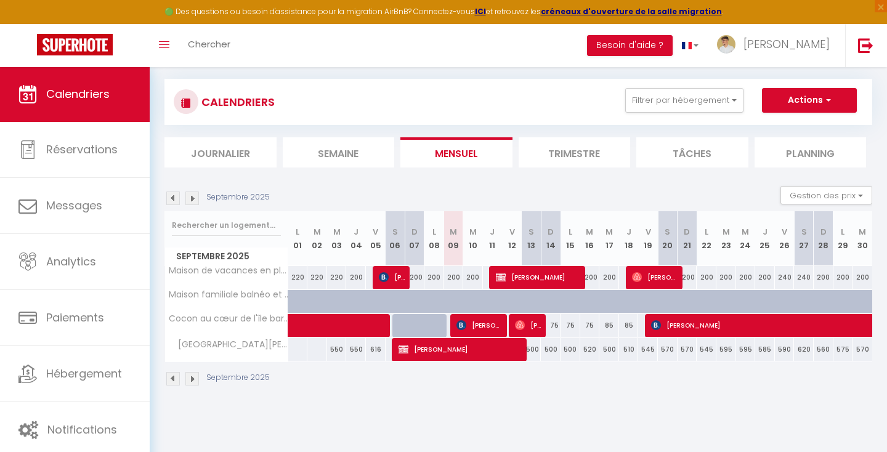
click at [174, 195] on img at bounding box center [173, 199] width 14 height 14
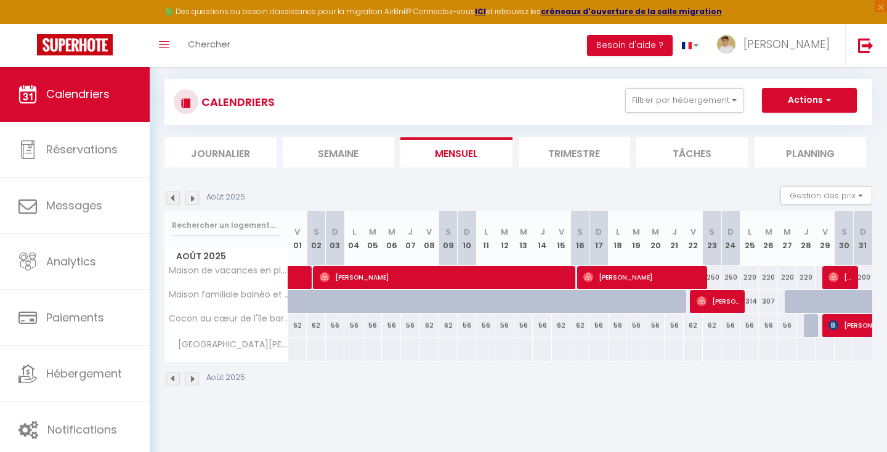
click at [193, 192] on img at bounding box center [192, 199] width 14 height 14
